Goal: Complete application form: Complete application form

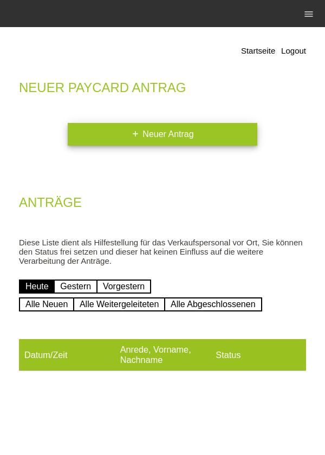
click at [96, 144] on link "add Neuer Antrag" at bounding box center [163, 134] width 190 height 23
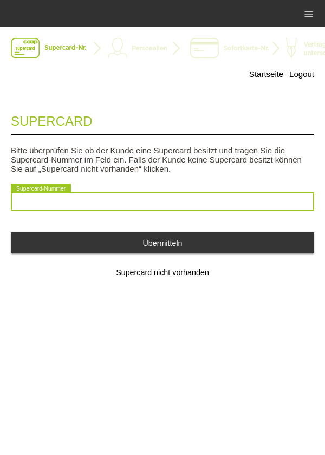
click at [42, 199] on input "text" at bounding box center [162, 201] width 303 height 18
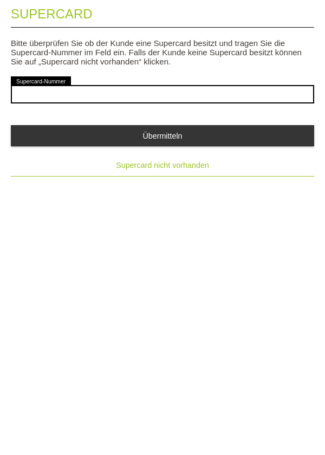
click at [126, 280] on button "Supercard nicht vorhanden" at bounding box center [162, 273] width 303 height 22
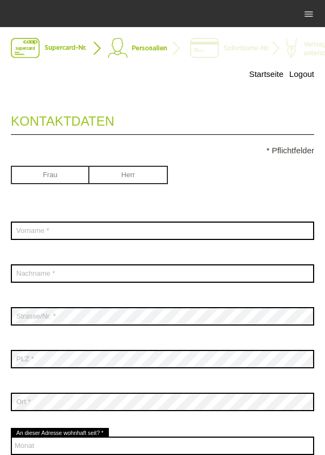
click at [70, 174] on input "radio" at bounding box center [50, 174] width 79 height 16
radio input "true"
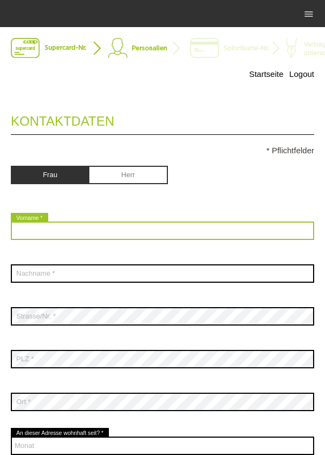
click at [164, 228] on input "text" at bounding box center [162, 231] width 303 height 18
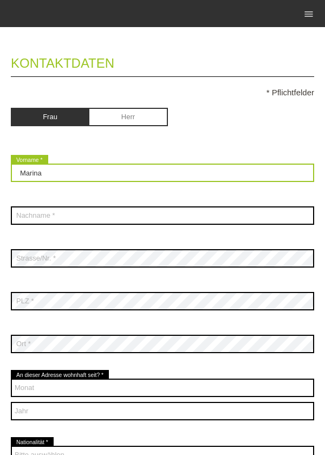
scroll to position [57, 0]
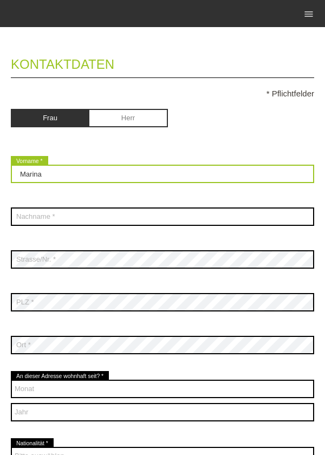
type input "Marina"
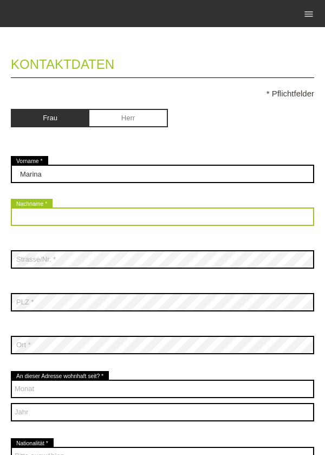
click at [229, 219] on input "text" at bounding box center [162, 217] width 303 height 18
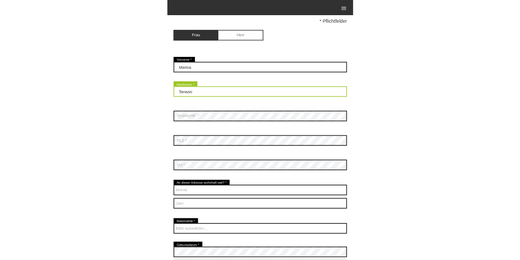
scroll to position [132, 0]
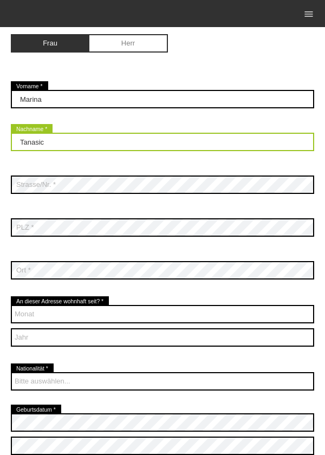
type input "Tanasic"
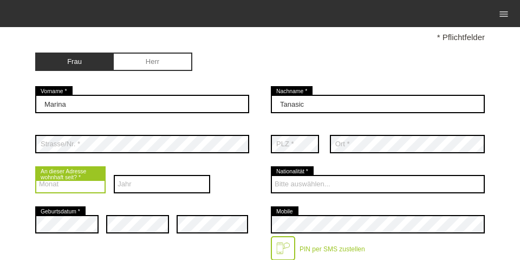
click at [71, 189] on select "Monat 01 02 03 04 05 06 07 08 09 10 11 12" at bounding box center [70, 184] width 70 height 18
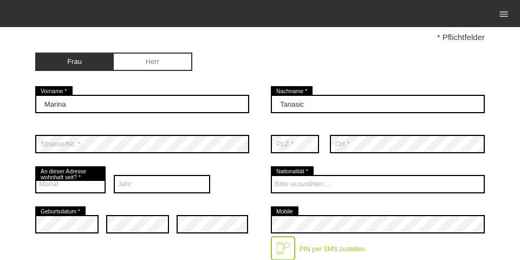
click at [174, 195] on div "Jahr 2025 2024 2023 2022 2021 2020 2019 2018 2017 2016 2015 2014 2013" at bounding box center [162, 184] width 96 height 40
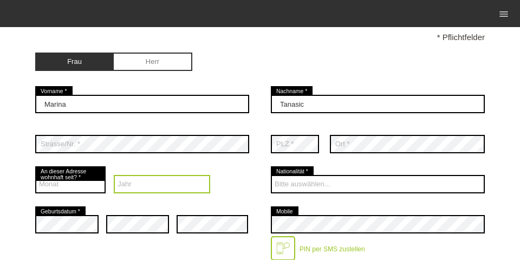
click at [143, 189] on select "Jahr 2025 2024 2023 2022 2021 2020 2019 2018 2017 2016" at bounding box center [162, 184] width 96 height 18
select select "2017"
click at [114, 176] on select "Jahr 2025 2024 2023 2022 2021 2020 2019 2018 2017 2016" at bounding box center [162, 184] width 96 height 18
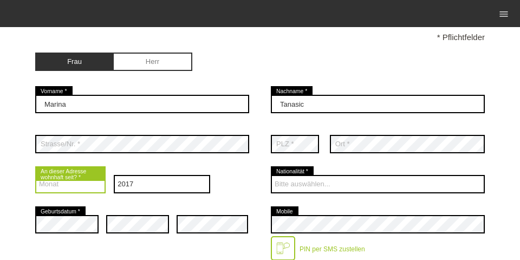
click at [70, 188] on select "Monat 01 02 03 04 05 06 07 08 09 10 11 12" at bounding box center [70, 184] width 70 height 18
click at [35, 176] on select "Monat 01 02 03 04 05 06 07 08 09 10 11 12" at bounding box center [70, 184] width 70 height 18
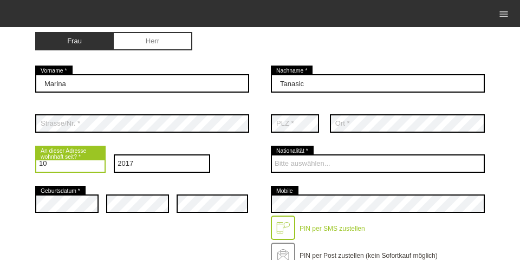
scroll to position [166, 0]
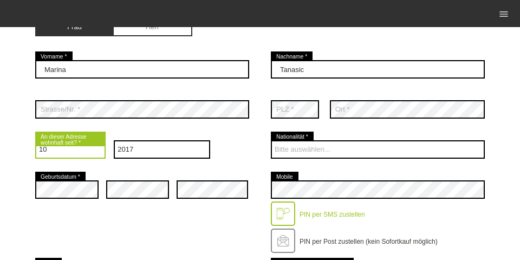
click at [82, 150] on select "Monat 01 02 03 04 05 06 07 08 09 10 11 12" at bounding box center [70, 149] width 70 height 18
click at [35, 141] on select "Monat 01 02 03 04 05 06 07 08 09 10 11 12" at bounding box center [70, 149] width 70 height 18
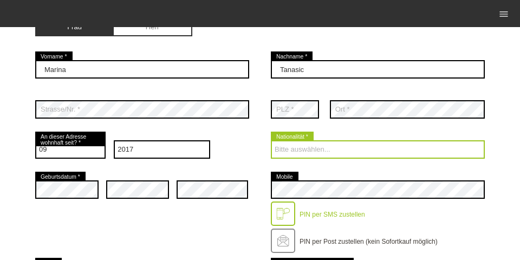
click at [287, 141] on select "Bitte auswählen... Schweiz Deutschland Liechtenstein Österreich ------------ Af…" at bounding box center [378, 149] width 214 height 18
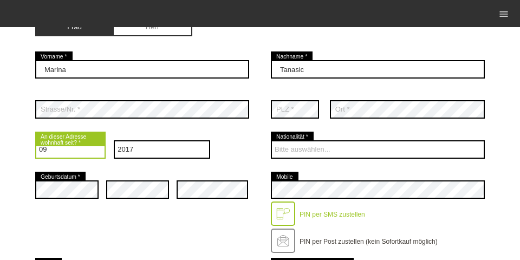
click at [57, 156] on select "Monat 01 02 03 04 05 06 07 08 09 10 11 12" at bounding box center [70, 149] width 70 height 18
select select "10"
click at [35, 141] on select "Monat 01 02 03 04 05 06 07 08 09 10 11 12" at bounding box center [70, 149] width 70 height 18
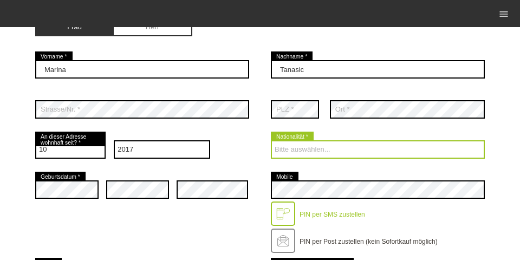
click at [286, 148] on select "Bitte auswählen... Schweiz Deutschland Liechtenstein Österreich ------------ Af…" at bounding box center [378, 149] width 214 height 18
select select "BA"
click at [271, 141] on select "Bitte auswählen... Schweiz Deutschland Liechtenstein Österreich ------------ Af…" at bounding box center [378, 149] width 214 height 18
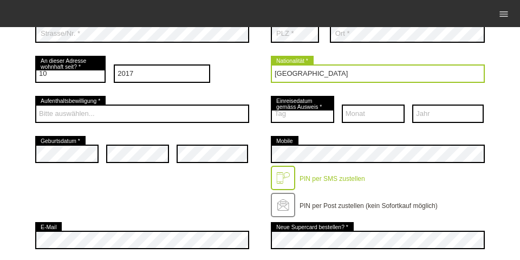
scroll to position [236, 0]
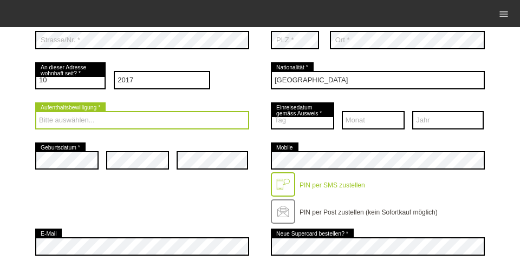
click at [169, 121] on select "Bitte auswählen... C B B - Flüchtlingsstatus Andere" at bounding box center [142, 120] width 214 height 18
select select "B"
click at [35, 112] on select "Bitte auswählen... C B B - Flüchtlingsstatus Andere" at bounding box center [142, 120] width 214 height 18
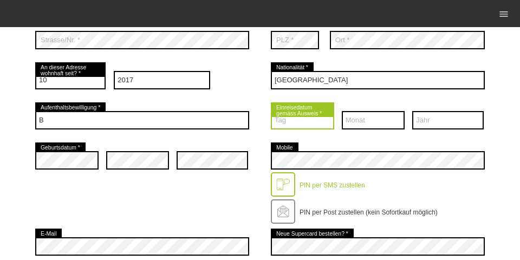
click at [288, 117] on select "Tag 01 02 03 04 05 06 07 08 09 10 11 12 13 14 15 16 17" at bounding box center [302, 120] width 63 height 18
select select "25"
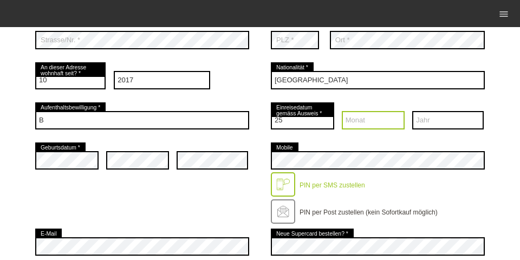
click at [325, 117] on select "Monat 01 02 03 04 05 06 07 08 09 10 11 12" at bounding box center [373, 120] width 63 height 18
select select "10"
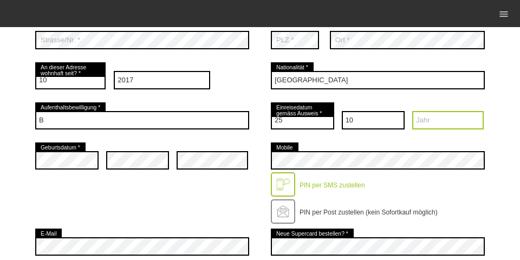
click at [325, 125] on select "Jahr 2025 2024 2023 2022 2021 2020 2019 2018 2017 2016" at bounding box center [448, 120] width 72 height 18
select select "1991"
click at [325, 112] on select "Jahr 2025 2024 2023 2022 2021 2020 2019 2018 2017 2016" at bounding box center [448, 120] width 72 height 18
click at [69, 172] on div "error Geburtsdatum *" at bounding box center [66, 160] width 63 height 40
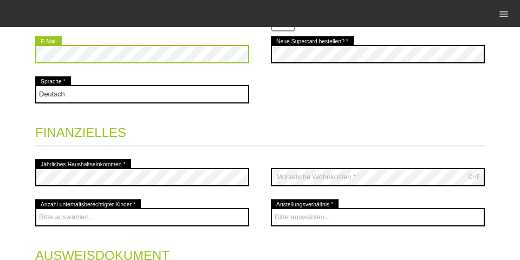
scroll to position [439, 0]
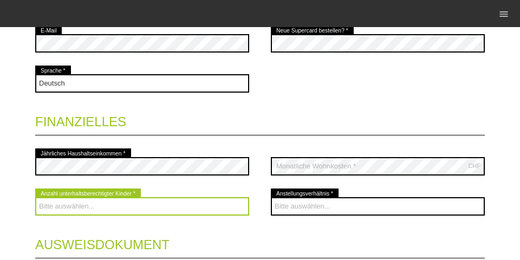
click at [130, 204] on select "Bitte auswählen... 0 1 2 3 4 5 6 7 8 9" at bounding box center [142, 206] width 214 height 18
select select "2"
click at [35, 198] on select "Bitte auswählen... 0 1 2 3 4 5 6 7 8 9" at bounding box center [142, 206] width 214 height 18
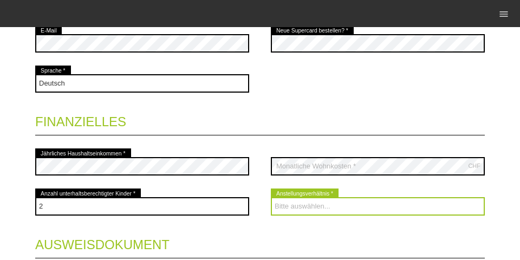
click at [289, 206] on select "Bitte auswählen... Unbefristet Befristet Lehrling/Student Pensioniert Nicht arb…" at bounding box center [378, 206] width 214 height 18
select select "HOUSEWIFE"
click at [271, 198] on select "Bitte auswählen... Unbefristet Befristet Lehrling/Student Pensioniert Nicht arb…" at bounding box center [378, 206] width 214 height 18
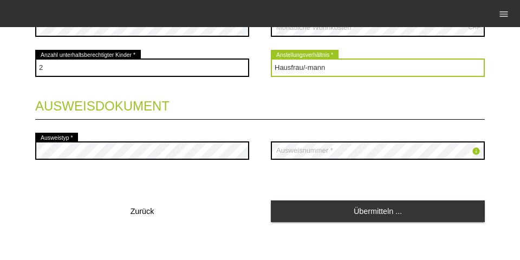
scroll to position [578, 0]
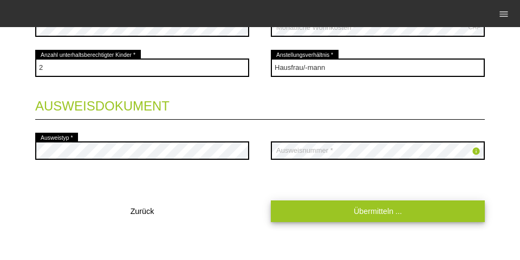
click at [312, 202] on link "Übermitteln ..." at bounding box center [378, 210] width 214 height 21
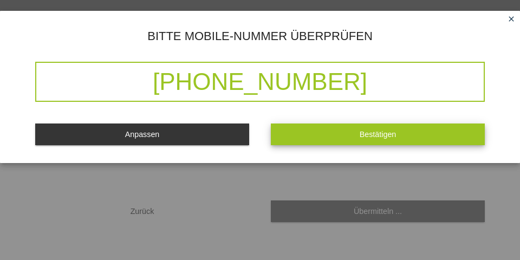
click at [325, 135] on button "Bestätigen" at bounding box center [378, 134] width 214 height 21
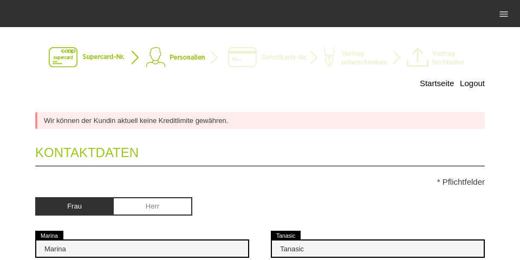
scroll to position [0, 0]
